Goal: Task Accomplishment & Management: Complete application form

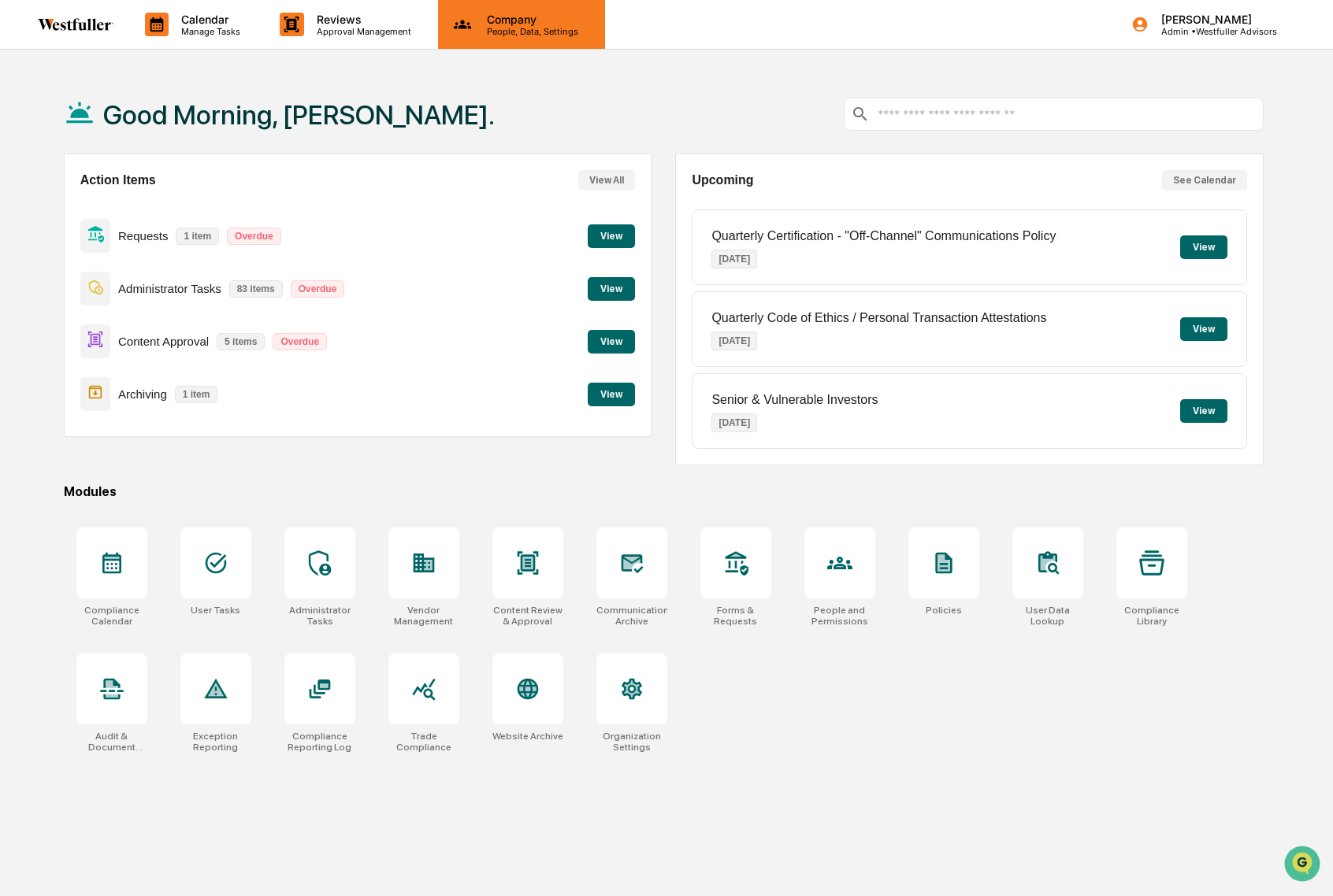
click at [535, 29] on p "People, Data, Settings" at bounding box center [530, 31] width 112 height 11
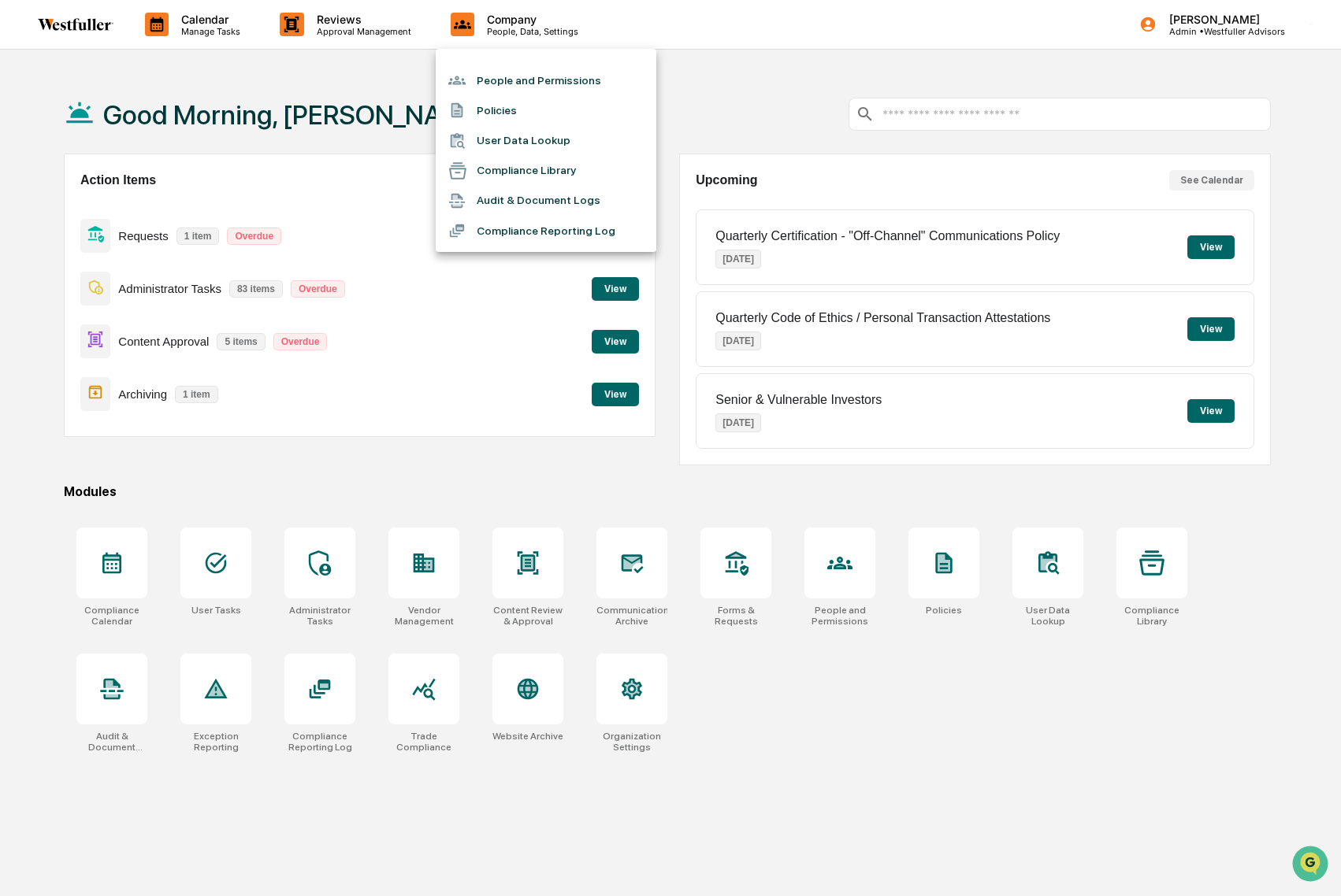
click at [342, 23] on div at bounding box center [670, 448] width 1341 height 896
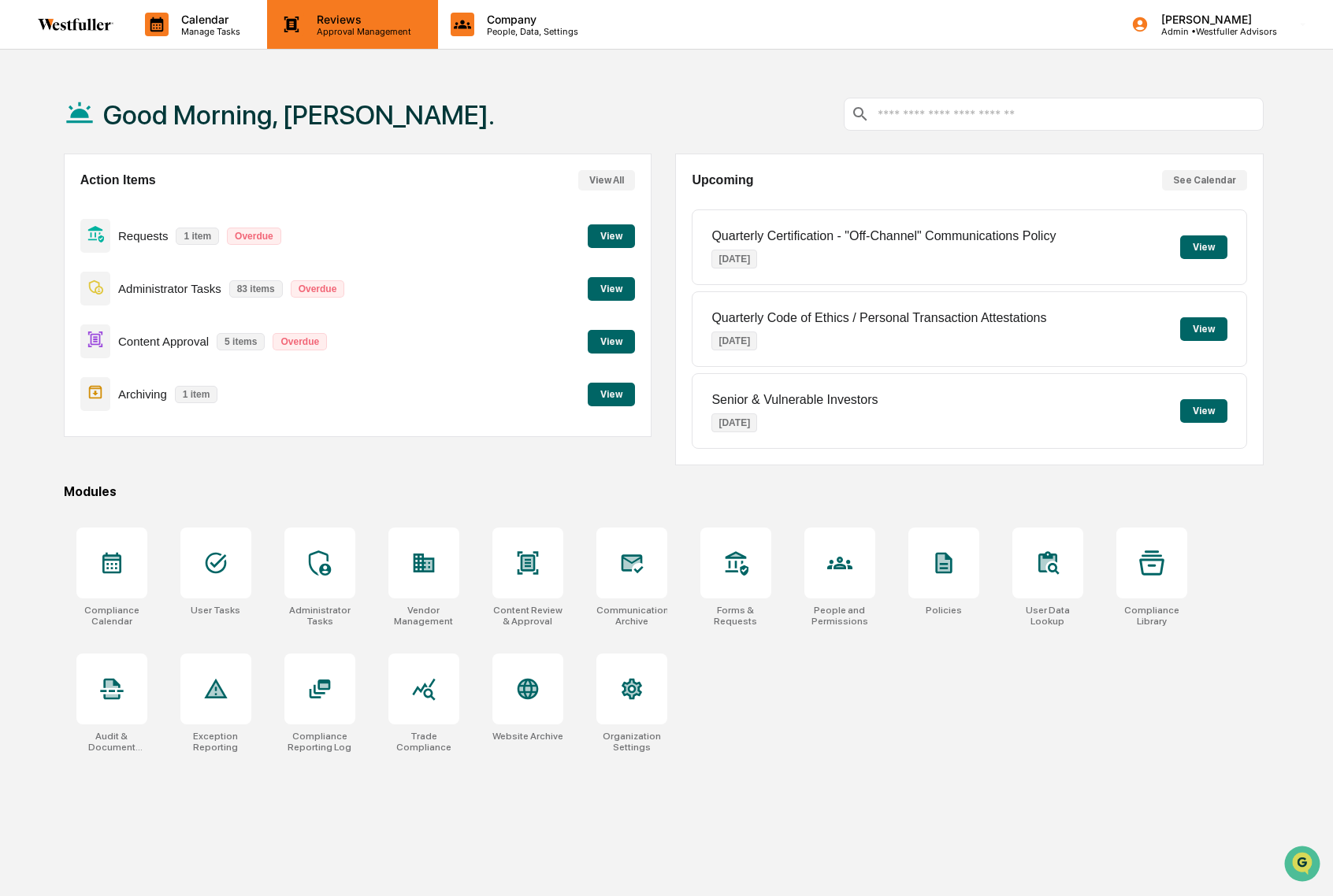
click at [338, 26] on p "Approval Management" at bounding box center [362, 31] width 115 height 11
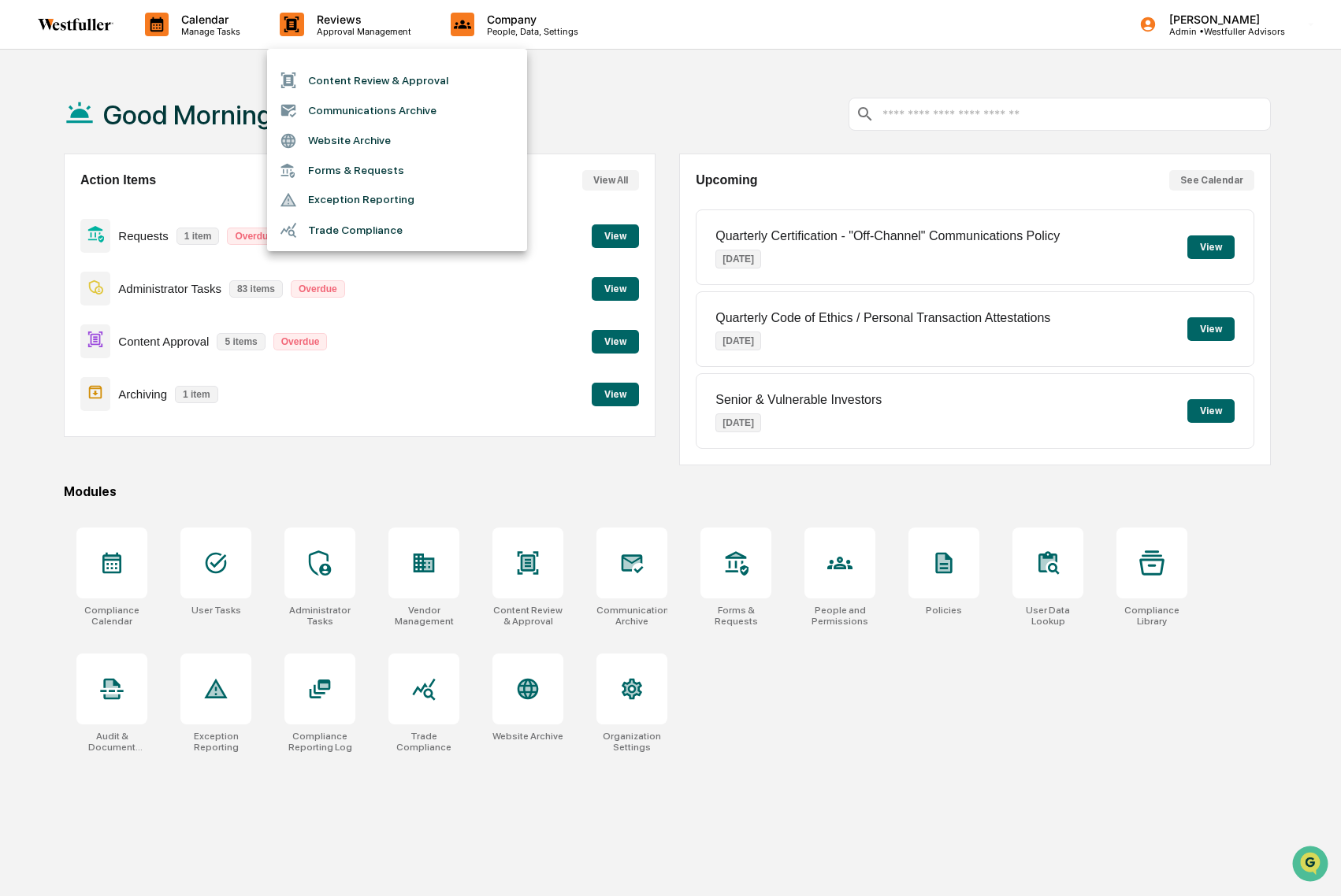
click at [503, 27] on div at bounding box center [670, 448] width 1341 height 896
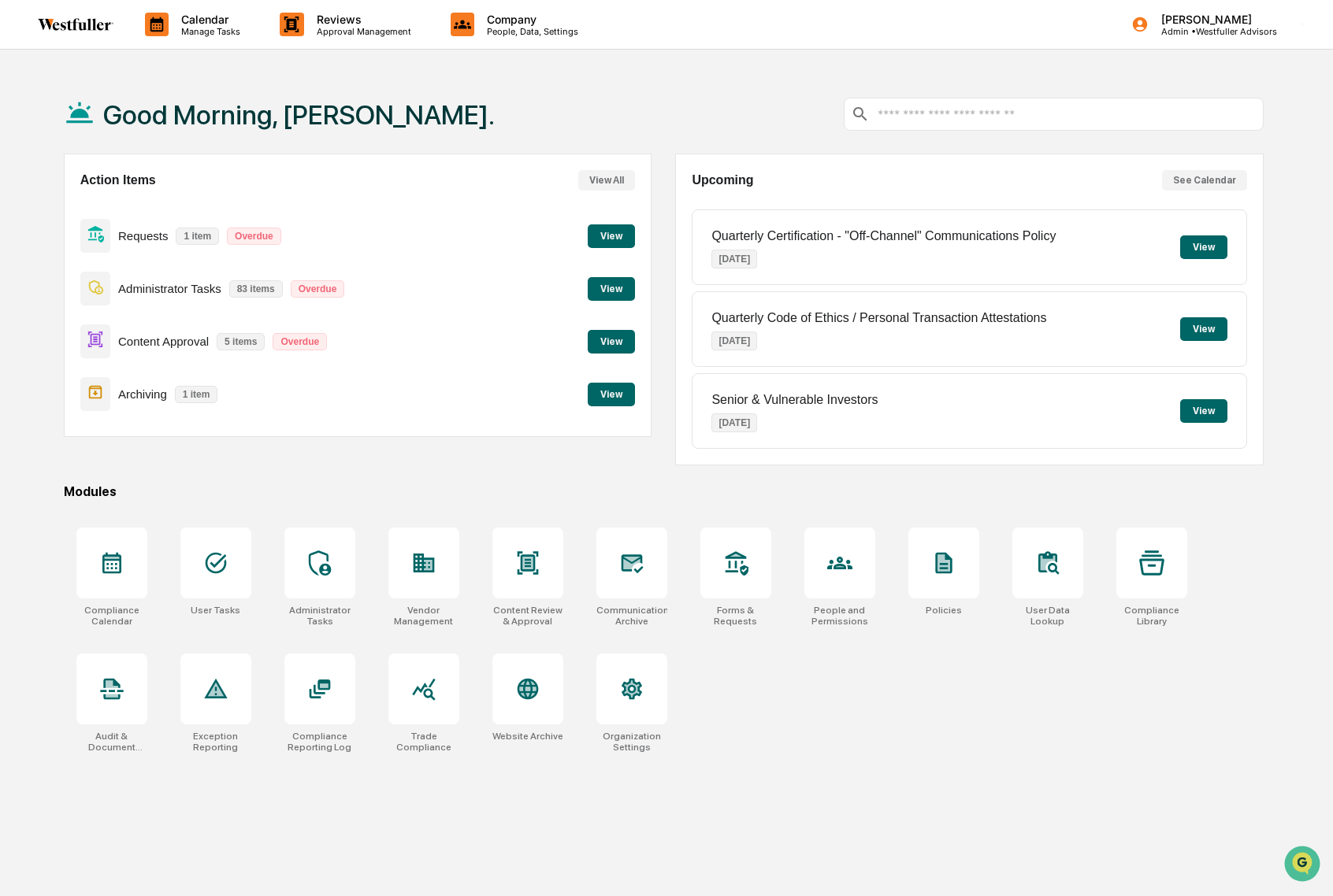
click at [503, 27] on p "People, Data, Settings" at bounding box center [530, 31] width 112 height 11
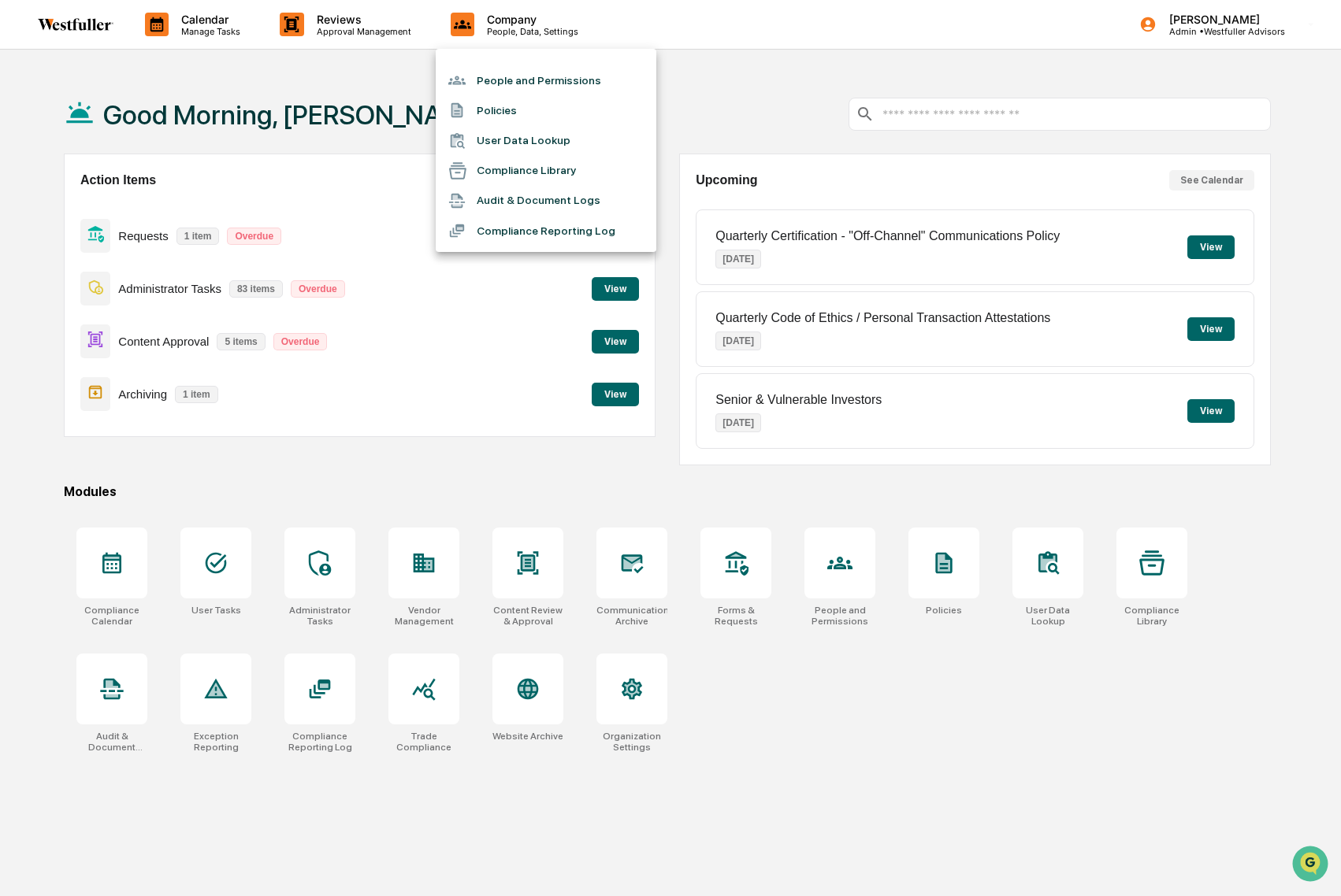
click at [743, 572] on div at bounding box center [670, 448] width 1341 height 896
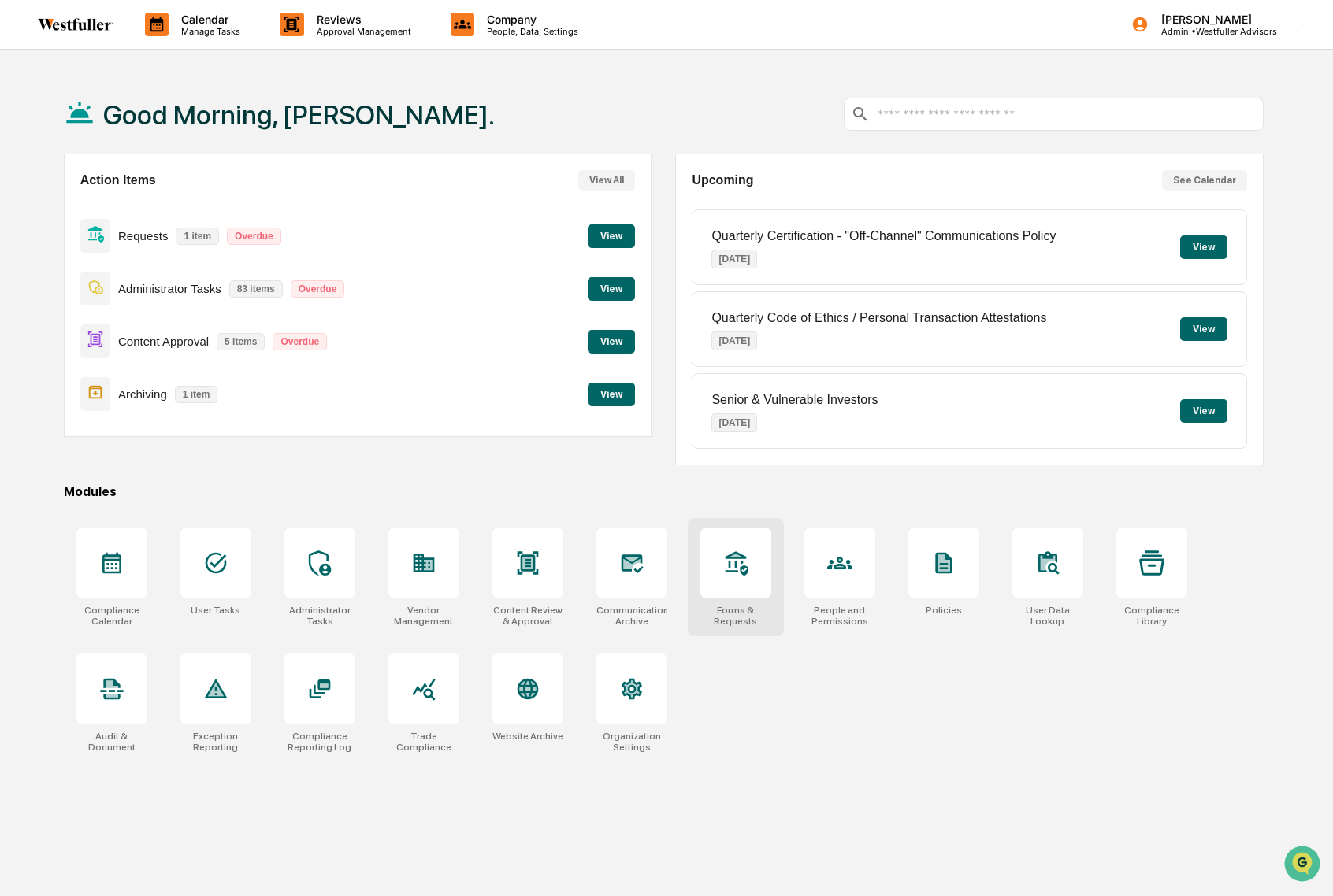
click at [741, 552] on icon at bounding box center [736, 564] width 26 height 26
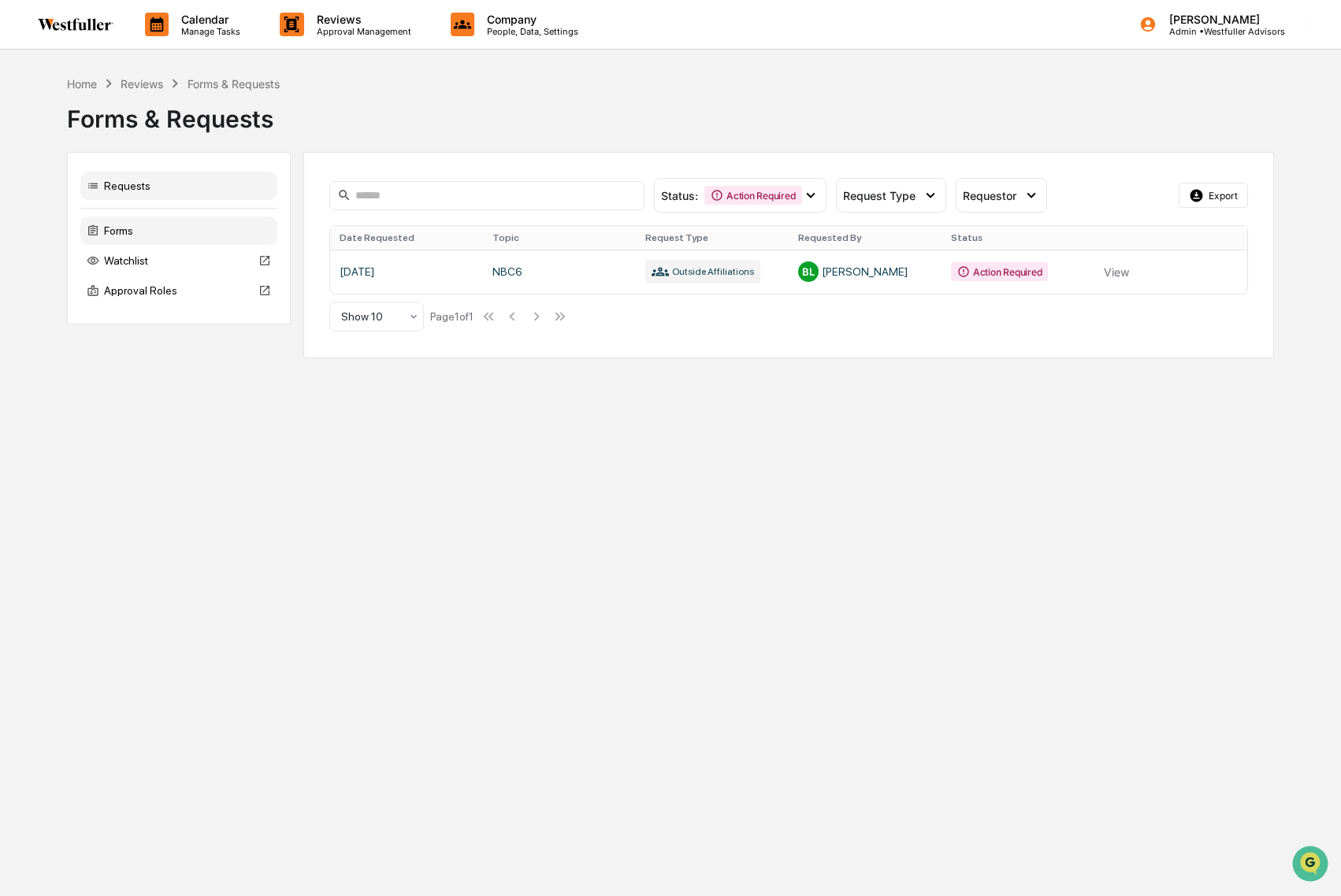
click at [143, 231] on div "Forms" at bounding box center [178, 230] width 197 height 28
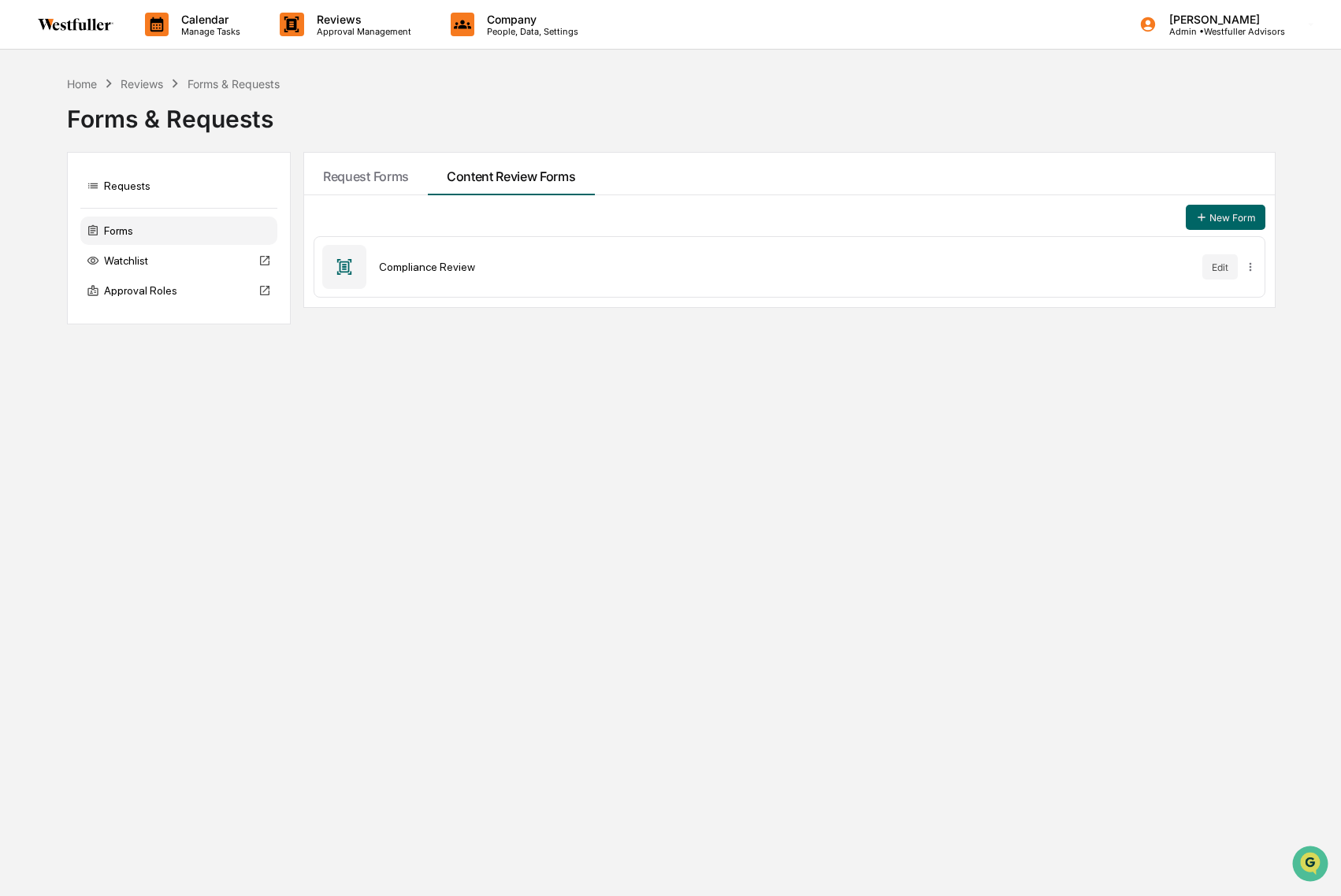
click at [337, 262] on icon at bounding box center [344, 267] width 15 height 15
click at [380, 264] on div "Compliance Review" at bounding box center [783, 267] width 811 height 13
click at [1217, 269] on button "Edit" at bounding box center [1220, 267] width 36 height 26
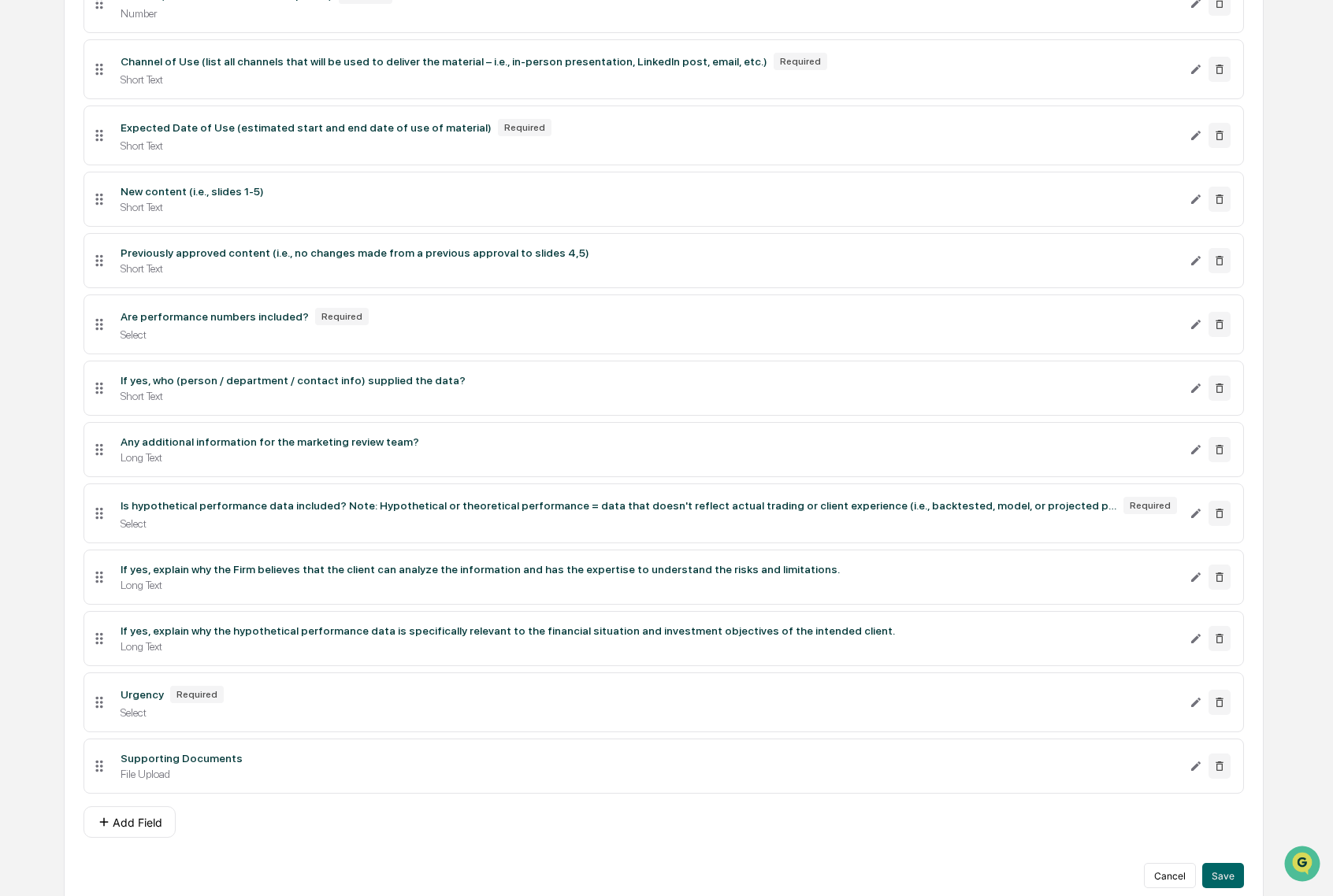
scroll to position [551, 0]
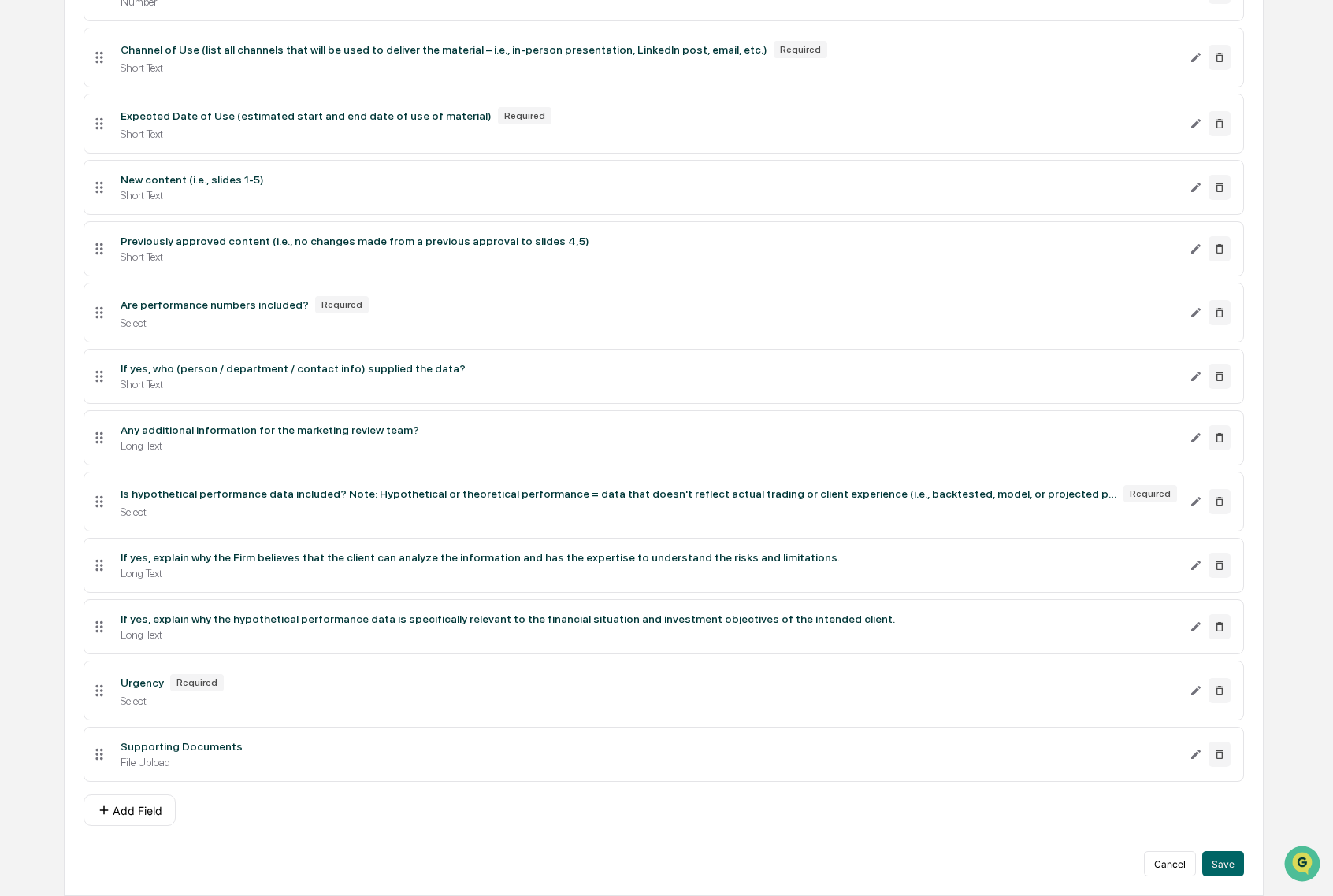
click at [1283, 202] on div "**********" at bounding box center [664, 211] width 1248 height 1373
